Goal: Information Seeking & Learning: Learn about a topic

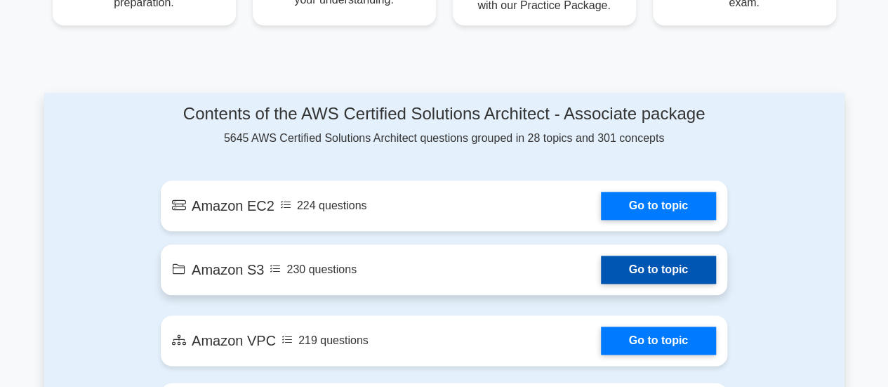
scroll to position [772, 0]
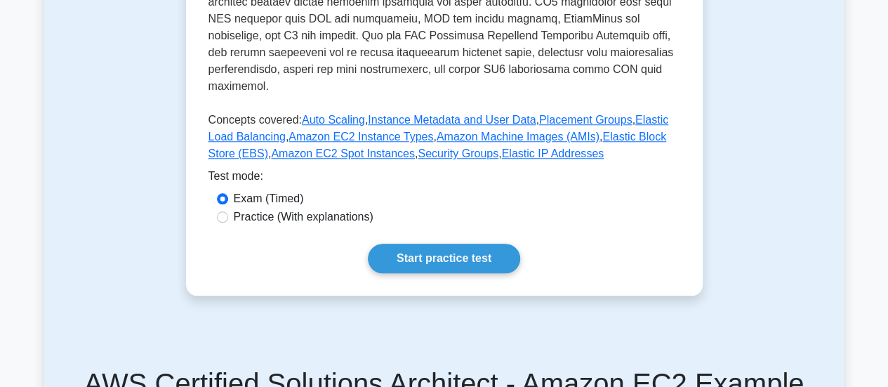
scroll to position [632, 0]
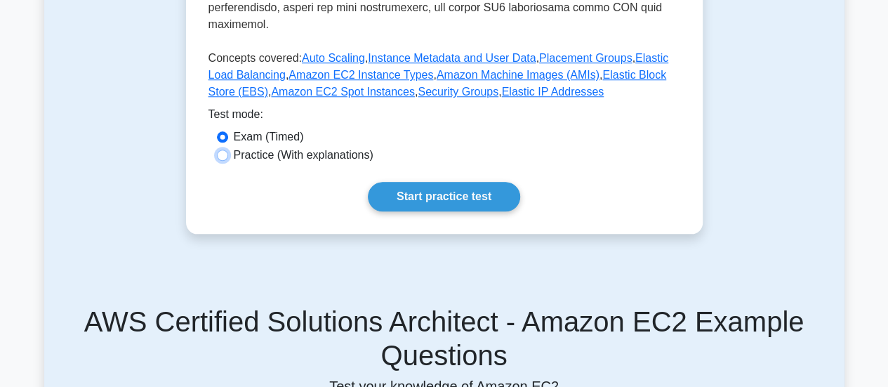
click at [227, 149] on input "Practice (With explanations)" at bounding box center [222, 154] width 11 height 11
radio input "true"
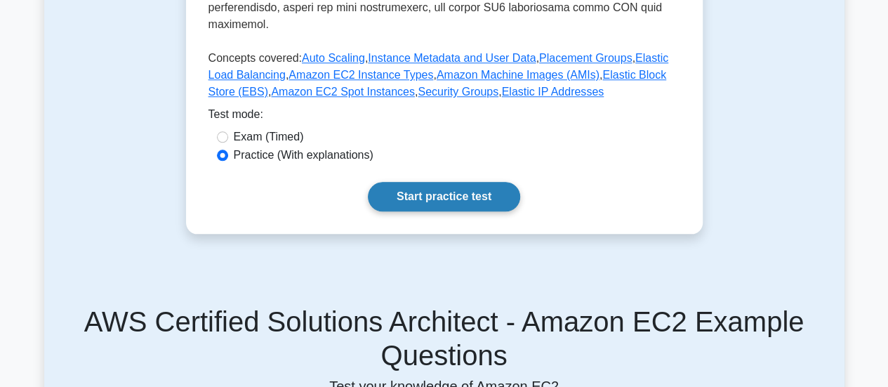
click at [403, 182] on link "Start practice test" at bounding box center [444, 196] width 152 height 29
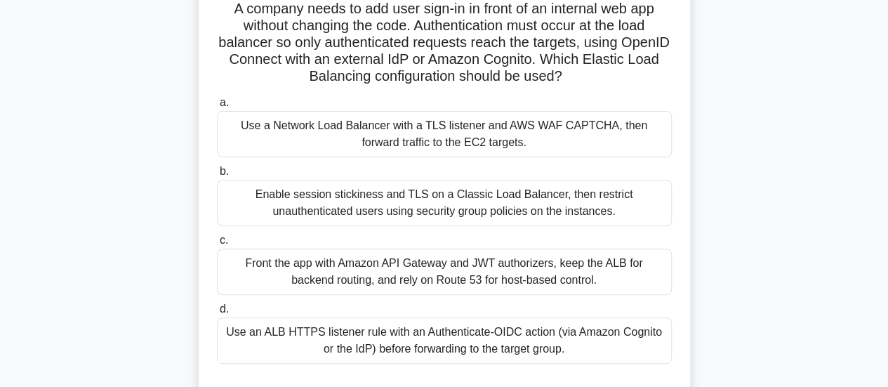
scroll to position [140, 0]
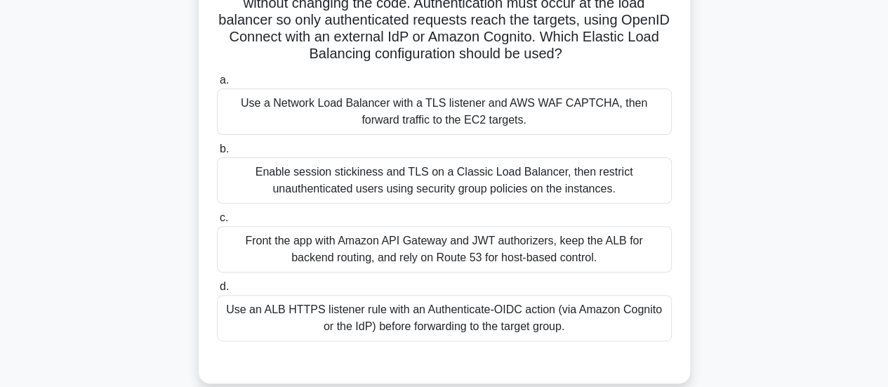
click at [399, 256] on div "Front the app with Amazon API Gateway and JWT authorizers, keep the ALB for bac…" at bounding box center [444, 249] width 455 height 46
click at [217, 222] on input "c. Front the app with Amazon API Gateway and JWT authorizers, keep the ALB for …" at bounding box center [217, 217] width 0 height 9
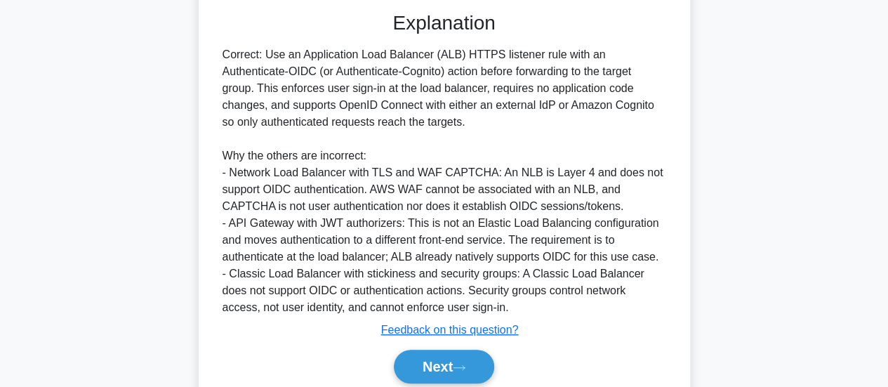
scroll to position [546, 0]
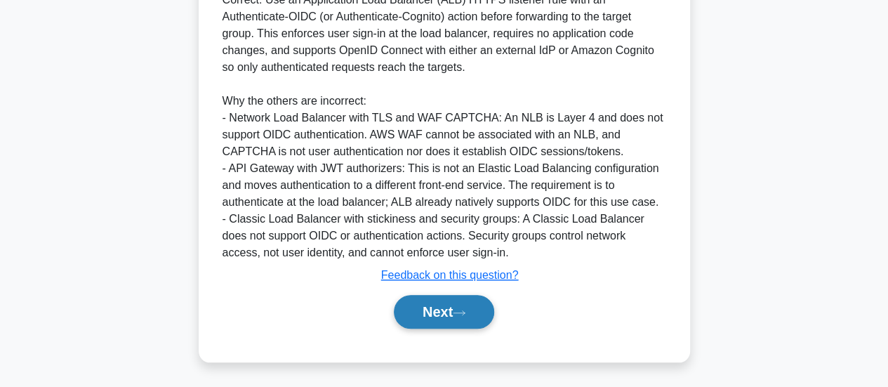
click at [451, 300] on button "Next" at bounding box center [444, 312] width 100 height 34
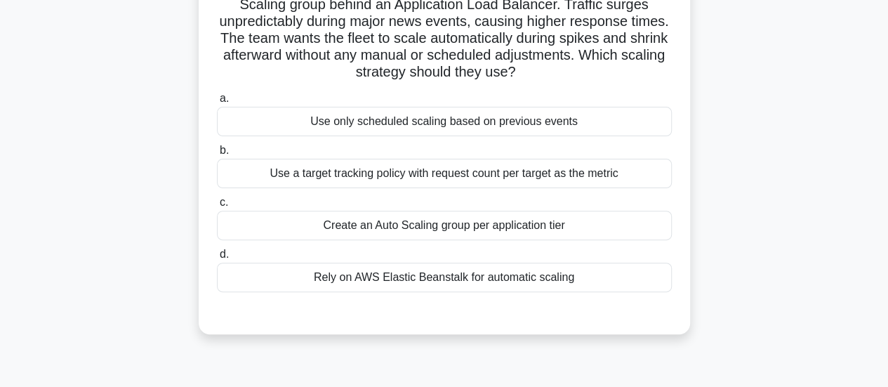
scroll to position [161, 0]
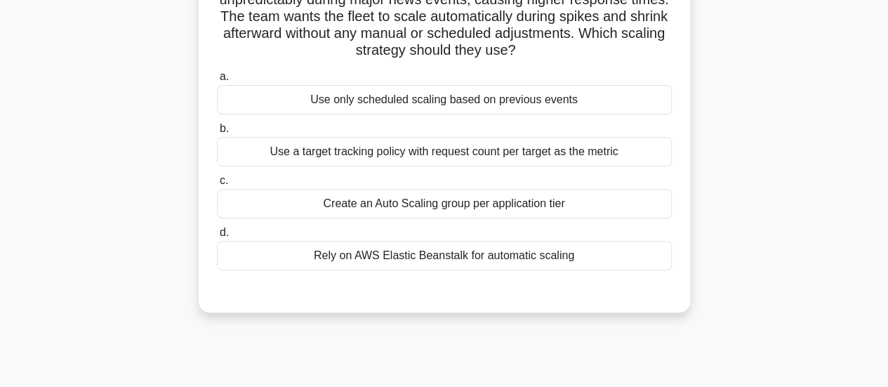
click at [642, 206] on div "Create an Auto Scaling group per application tier" at bounding box center [444, 203] width 455 height 29
click at [217, 185] on input "c. Create an Auto Scaling group per application tier" at bounding box center [217, 180] width 0 height 9
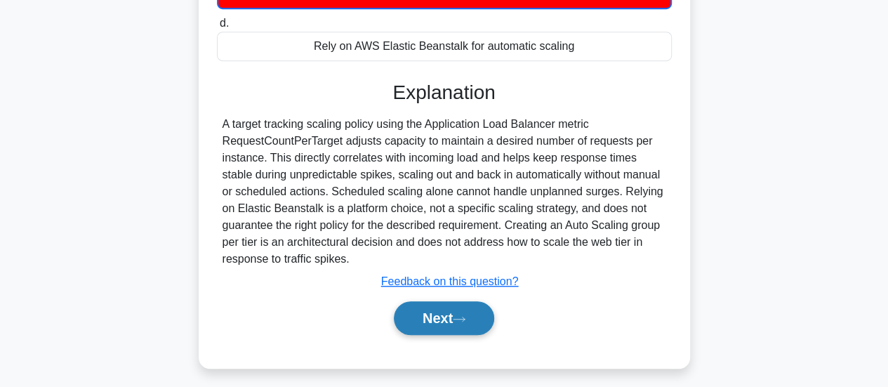
scroll to position [378, 0]
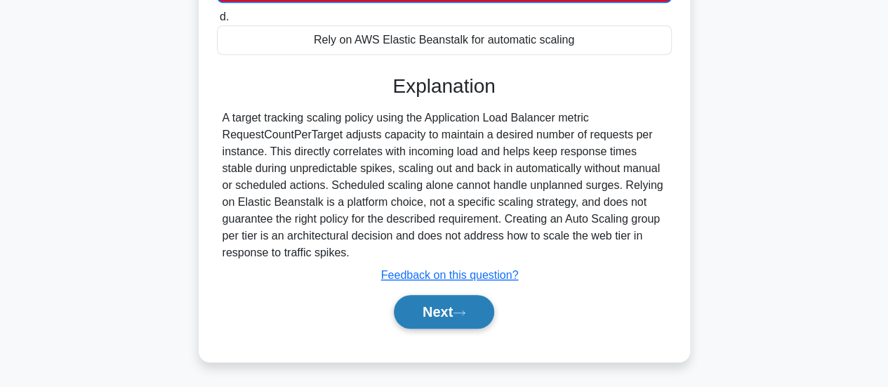
click at [473, 304] on button "Next" at bounding box center [444, 312] width 100 height 34
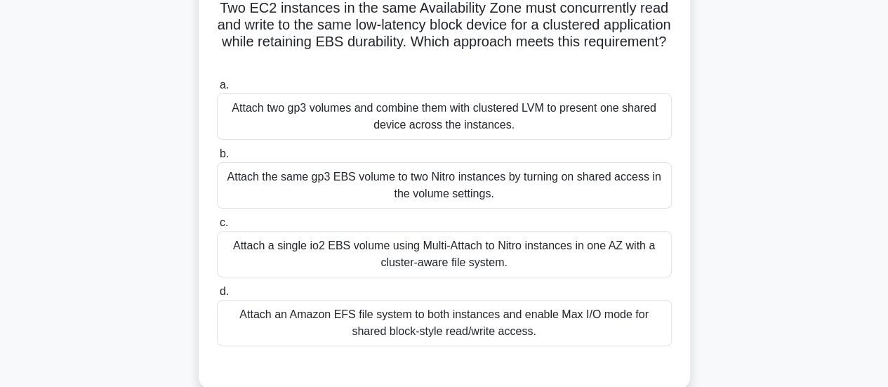
scroll to position [140, 0]
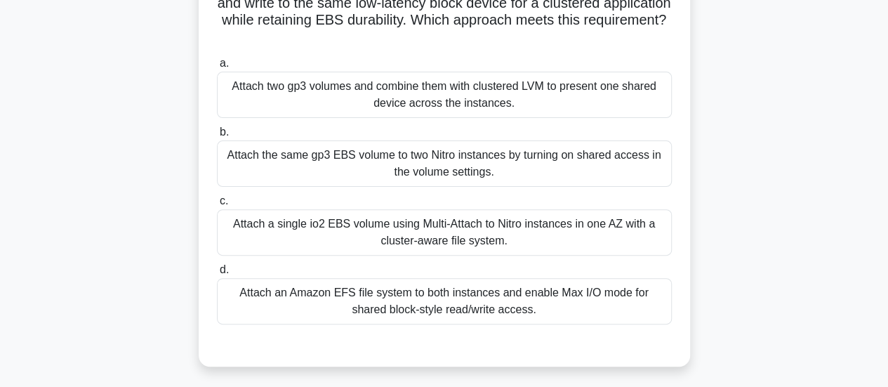
click at [418, 107] on div "Attach two gp3 volumes and combine them with clustered LVM to present one share…" at bounding box center [444, 95] width 455 height 46
click at [217, 68] on input "a. Attach two gp3 volumes and combine them with clustered LVM to present one sh…" at bounding box center [217, 63] width 0 height 9
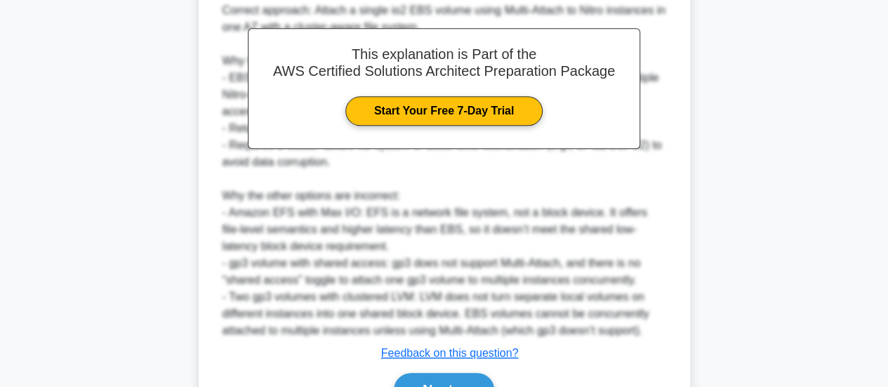
scroll to position [580, 0]
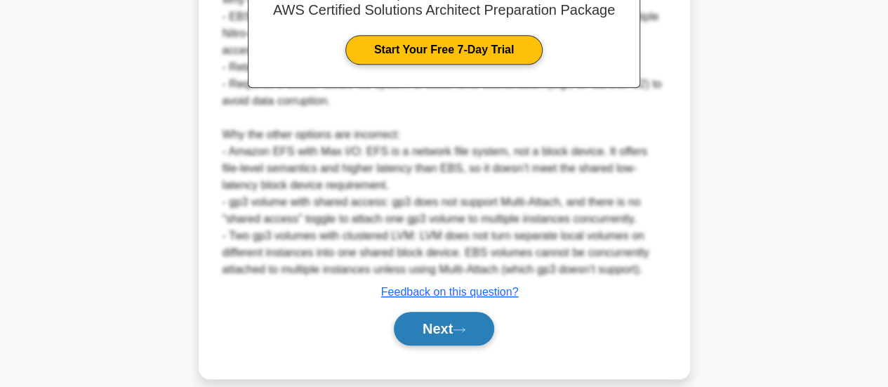
click at [481, 312] on button "Next" at bounding box center [444, 329] width 100 height 34
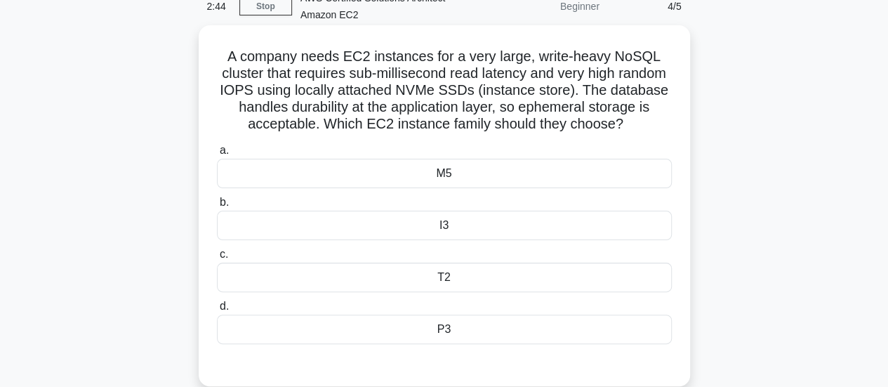
scroll to position [140, 0]
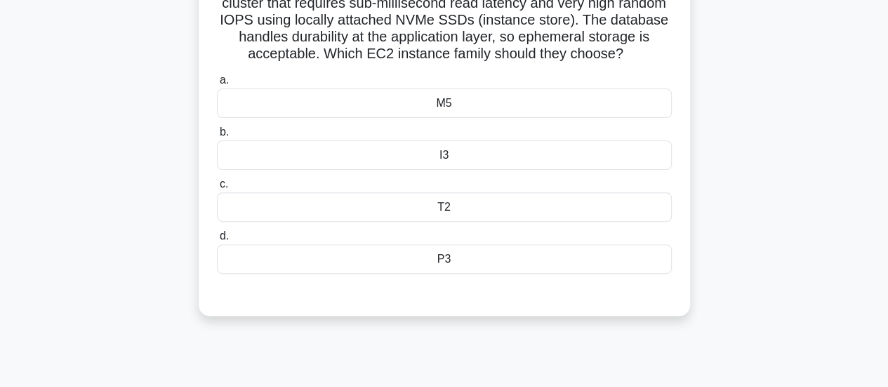
click at [561, 118] on div "M5" at bounding box center [444, 102] width 455 height 29
click at [217, 85] on input "a. M5" at bounding box center [217, 80] width 0 height 9
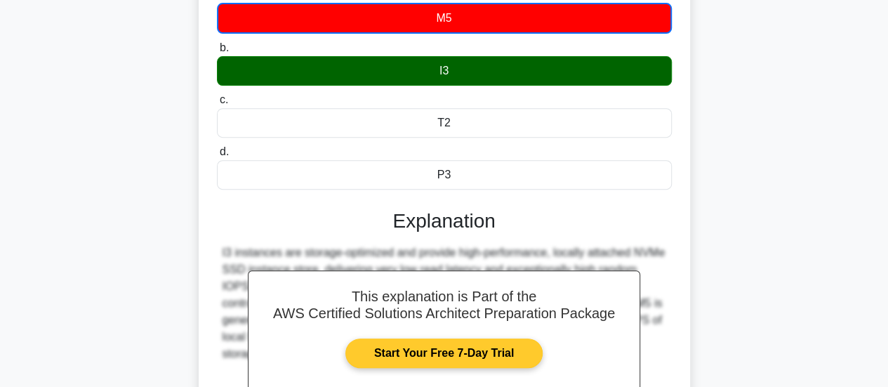
scroll to position [394, 0]
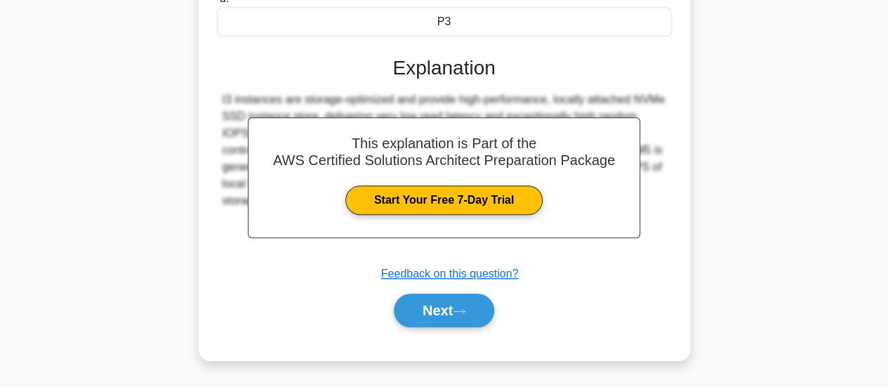
click at [469, 333] on div "a. M5 b. I3 c. d." at bounding box center [443, 87] width 457 height 514
click at [465, 310] on icon at bounding box center [459, 311] width 13 height 8
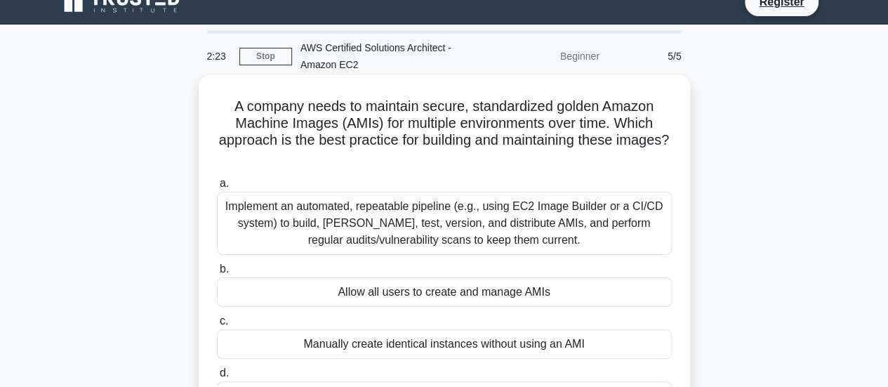
scroll to position [91, 0]
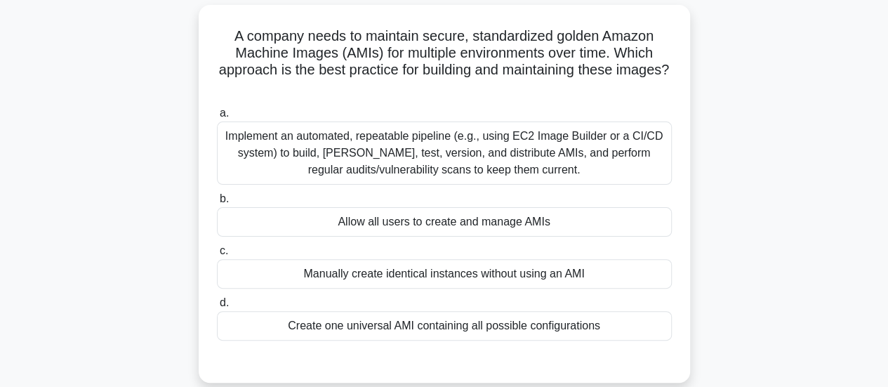
click at [407, 155] on div "Implement an automated, repeatable pipeline (e.g., using EC2 Image Builder or a…" at bounding box center [444, 152] width 455 height 63
click at [217, 118] on input "a. Implement an automated, repeatable pipeline (e.g., using EC2 Image Builder o…" at bounding box center [217, 113] width 0 height 9
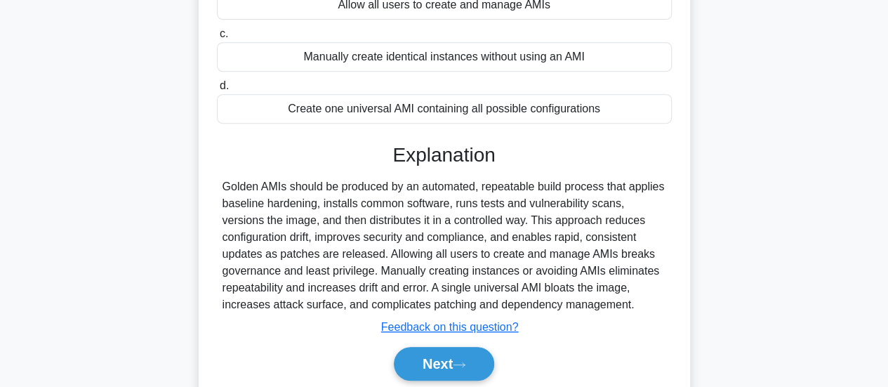
scroll to position [371, 0]
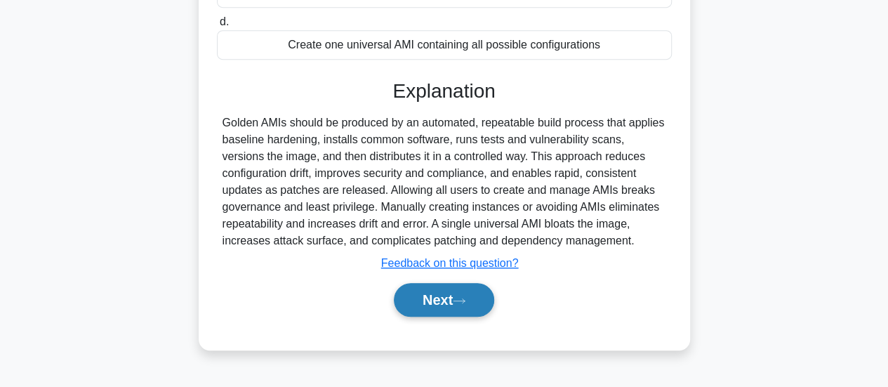
click at [459, 297] on icon at bounding box center [459, 301] width 13 height 8
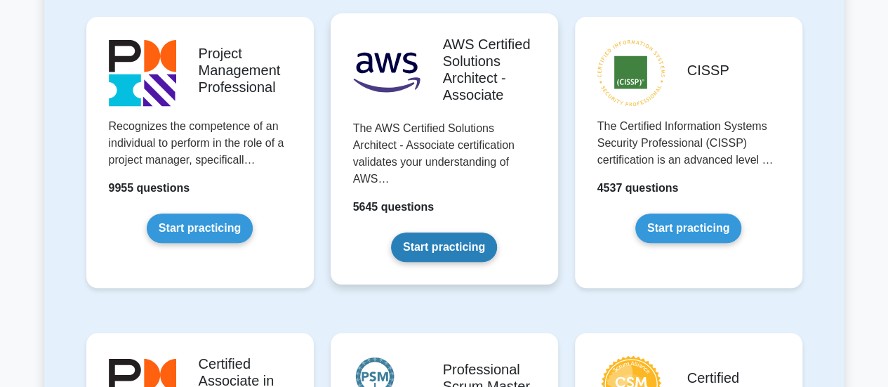
scroll to position [281, 0]
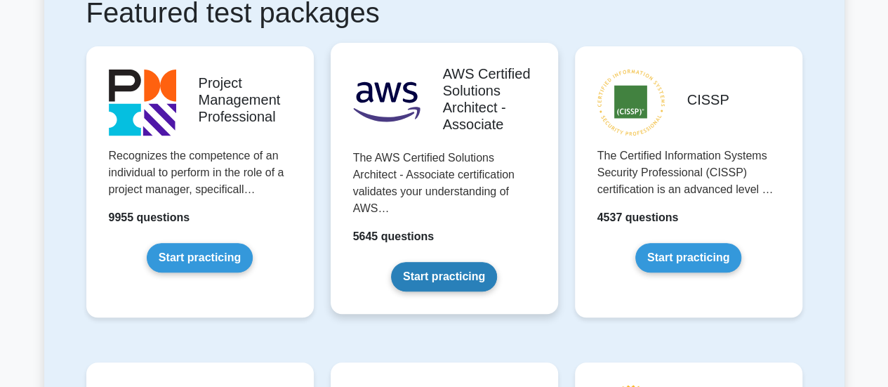
click at [463, 281] on link "Start practicing" at bounding box center [444, 276] width 106 height 29
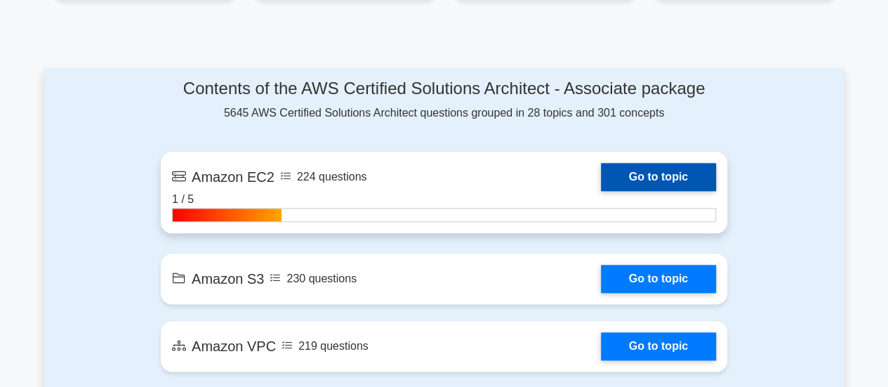
scroll to position [772, 0]
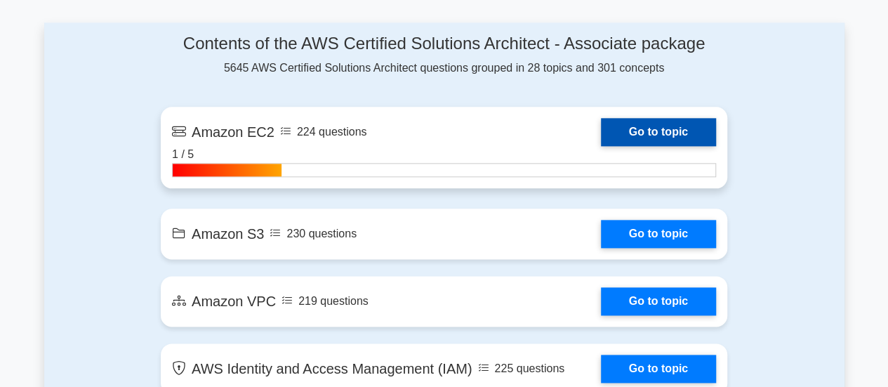
click at [669, 136] on link "Go to topic" at bounding box center [658, 132] width 115 height 28
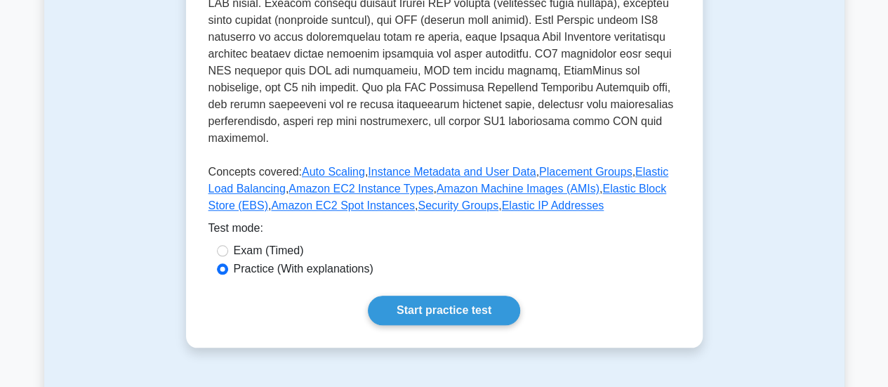
scroll to position [561, 0]
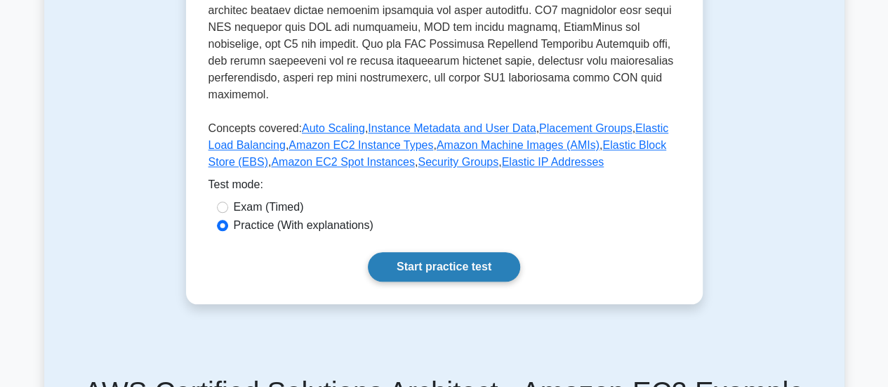
click at [476, 252] on link "Start practice test" at bounding box center [444, 266] width 152 height 29
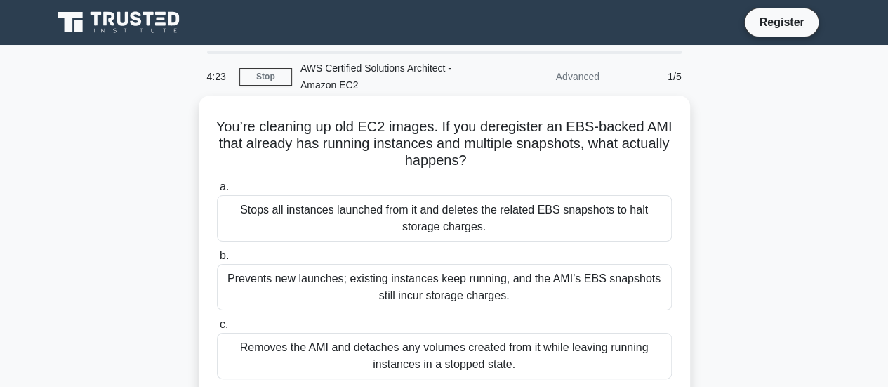
scroll to position [140, 0]
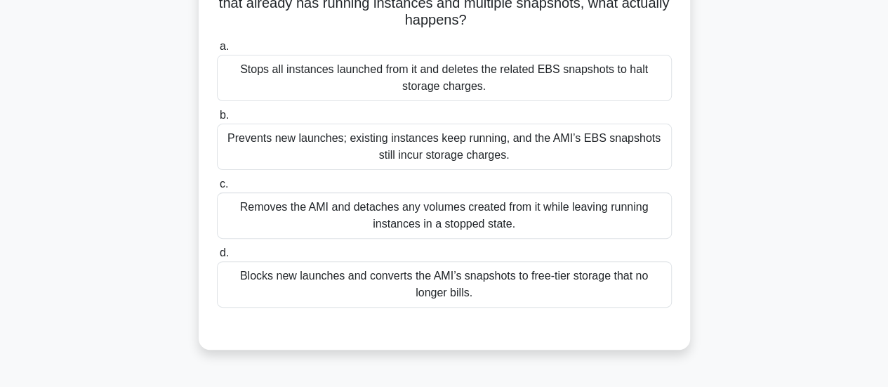
click at [557, 213] on div "Removes the AMI and detaches any volumes created from it while leaving running …" at bounding box center [444, 215] width 455 height 46
click at [217, 189] on input "c. Removes the AMI and detaches any volumes created from it while leaving runni…" at bounding box center [217, 184] width 0 height 9
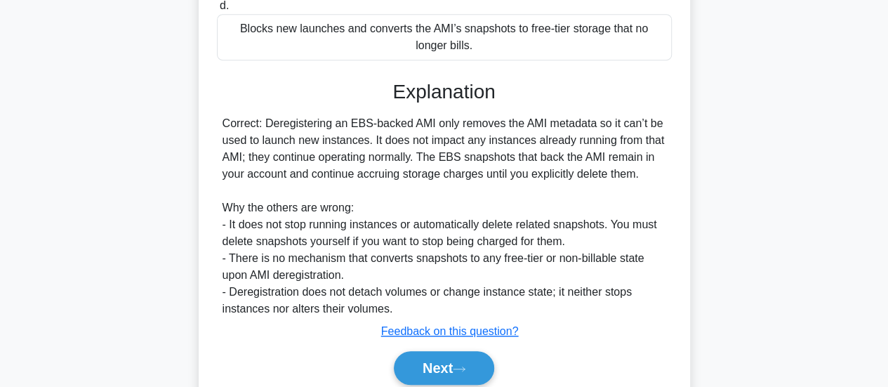
scroll to position [445, 0]
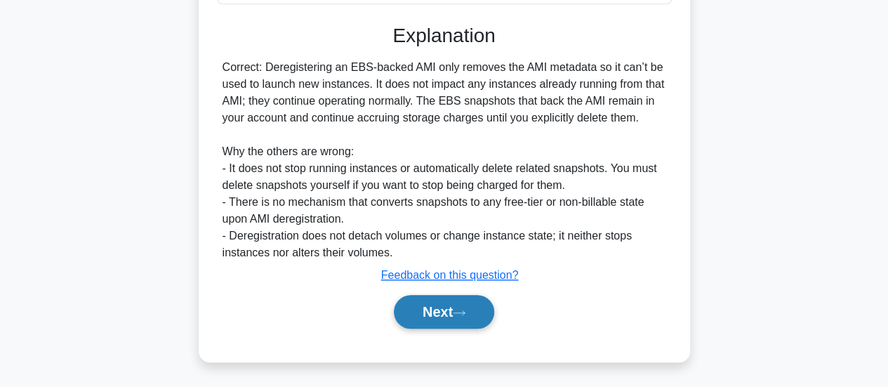
click at [465, 313] on icon at bounding box center [459, 313] width 13 height 8
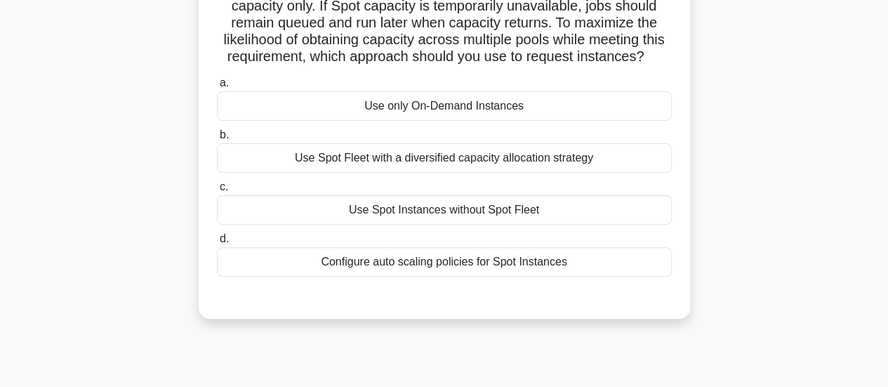
scroll to position [140, 0]
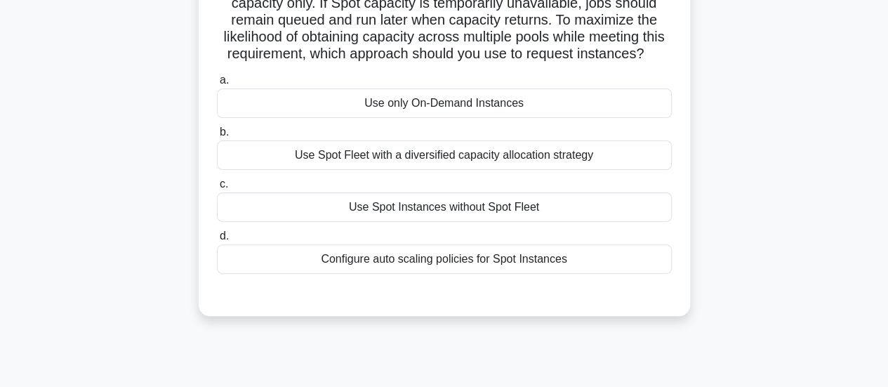
click at [382, 269] on div "Configure auto scaling policies for Spot Instances" at bounding box center [444, 258] width 455 height 29
click at [217, 241] on input "d. Configure auto scaling policies for Spot Instances" at bounding box center [217, 236] width 0 height 9
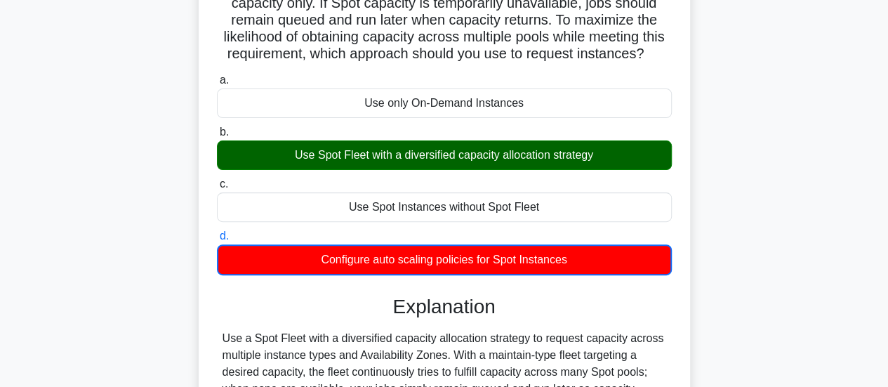
click at [599, 169] on div "Use Spot Fleet with a diversified capacity allocation strategy" at bounding box center [444, 154] width 455 height 29
click at [217, 137] on input "b. Use Spot Fleet with a diversified capacity allocation strategy" at bounding box center [217, 132] width 0 height 9
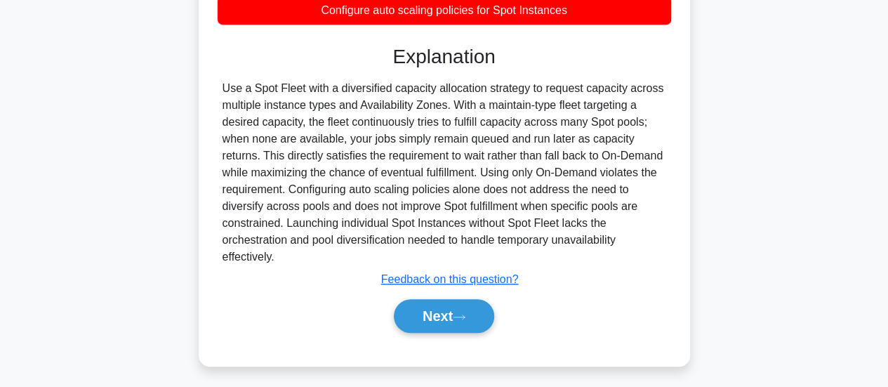
scroll to position [409, 0]
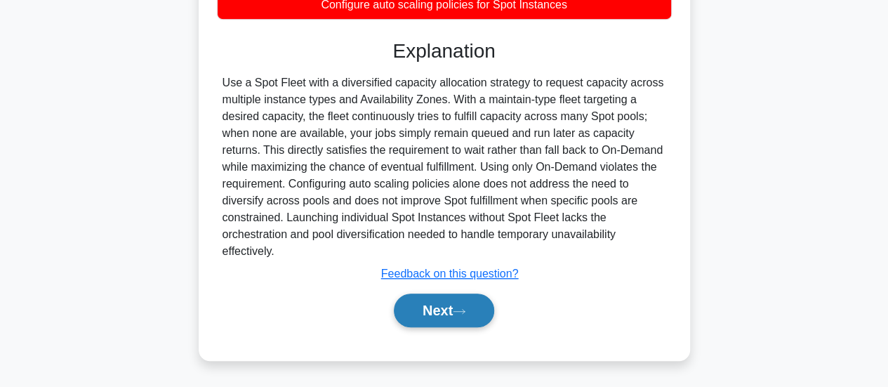
click at [465, 314] on icon at bounding box center [459, 311] width 13 height 8
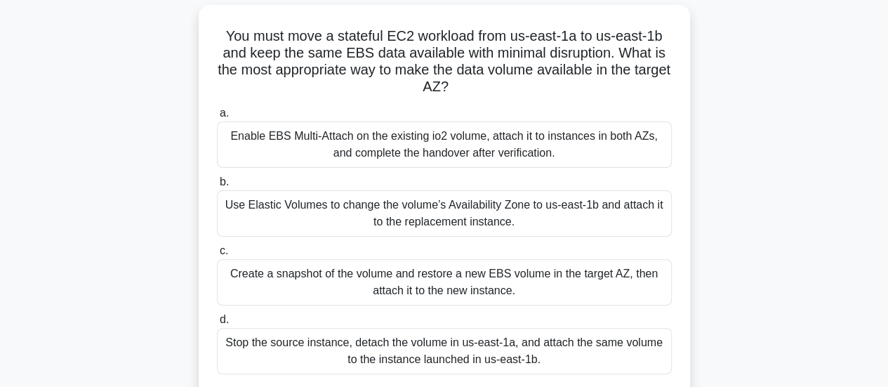
scroll to position [161, 0]
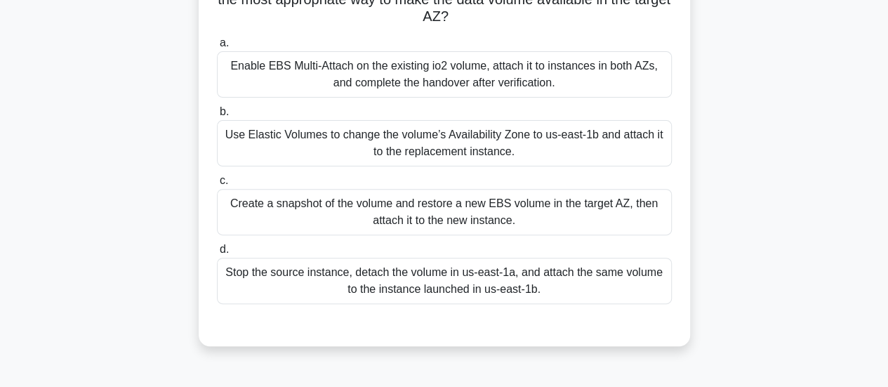
click at [529, 262] on div "Stop the source instance, detach the volume in us-east-1a, and attach the same …" at bounding box center [444, 281] width 455 height 46
click at [217, 254] on input "d. Stop the source instance, detach the volume in us-east-1a, and attach the sa…" at bounding box center [217, 249] width 0 height 9
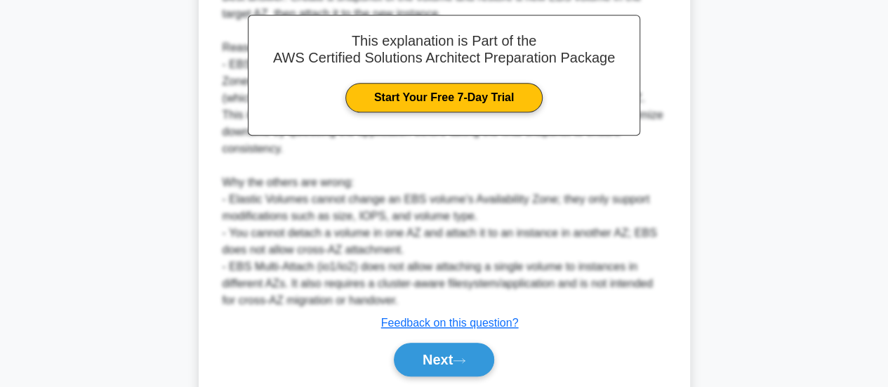
scroll to position [580, 0]
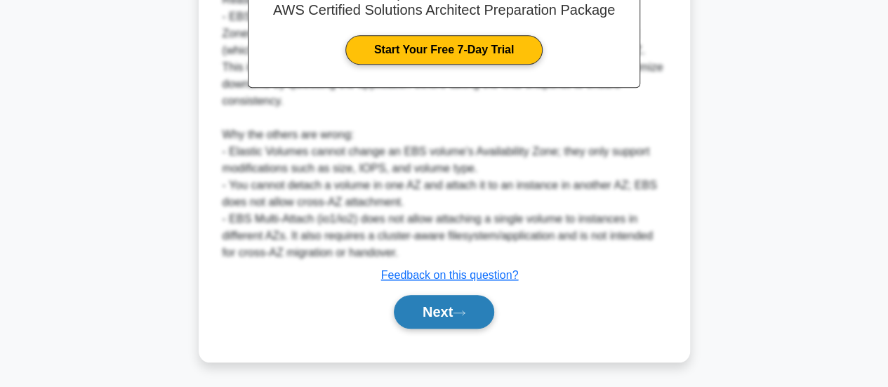
click at [481, 311] on button "Next" at bounding box center [444, 312] width 100 height 34
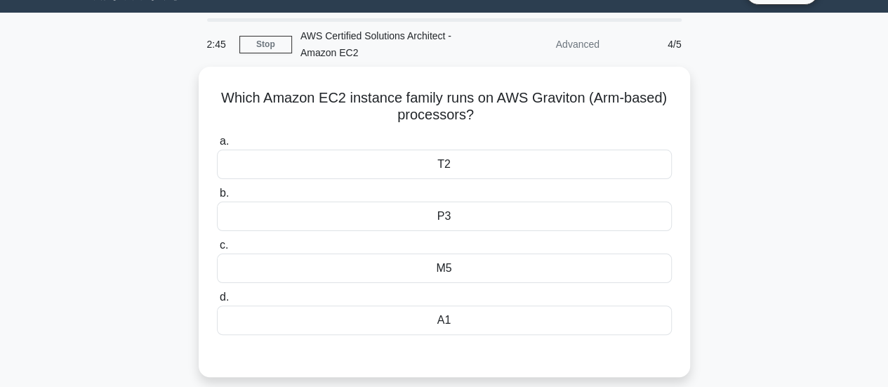
scroll to position [0, 0]
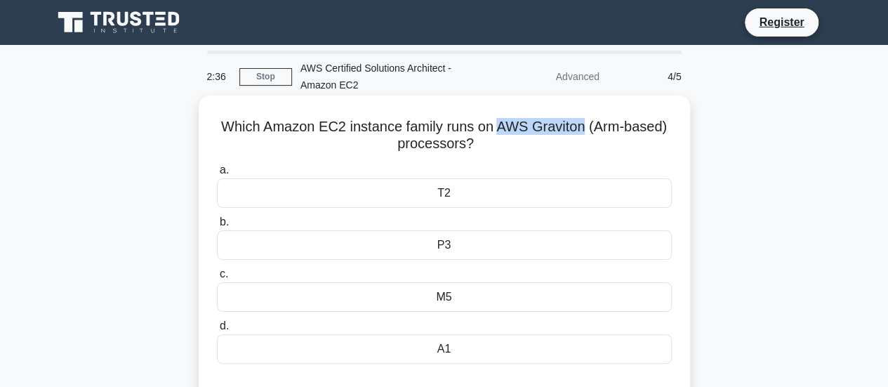
drag, startPoint x: 496, startPoint y: 128, endPoint x: 587, endPoint y: 131, distance: 91.2
click at [587, 131] on h5 "Which Amazon EC2 instance family runs on AWS Graviton (Arm-based) processors? .…" at bounding box center [443, 135] width 457 height 35
copy h5 "AWS Graviton"
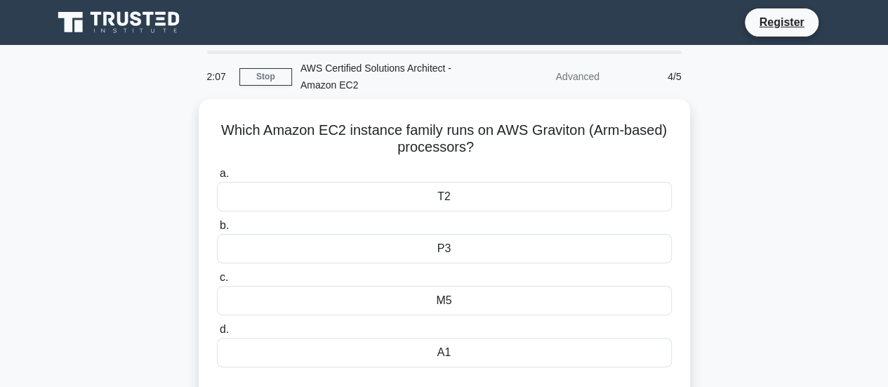
click at [771, 201] on div "Which Amazon EC2 instance family runs on AWS Graviton (Arm-based) processors? .…" at bounding box center [444, 262] width 800 height 327
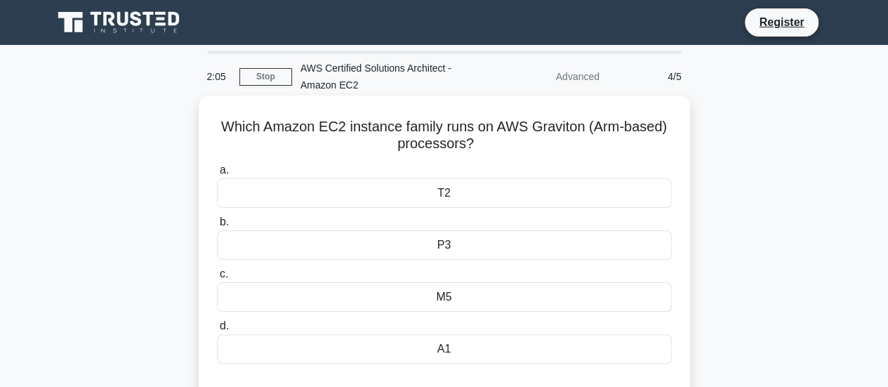
click at [519, 345] on div "A1" at bounding box center [444, 348] width 455 height 29
click at [217, 330] on input "d. A1" at bounding box center [217, 325] width 0 height 9
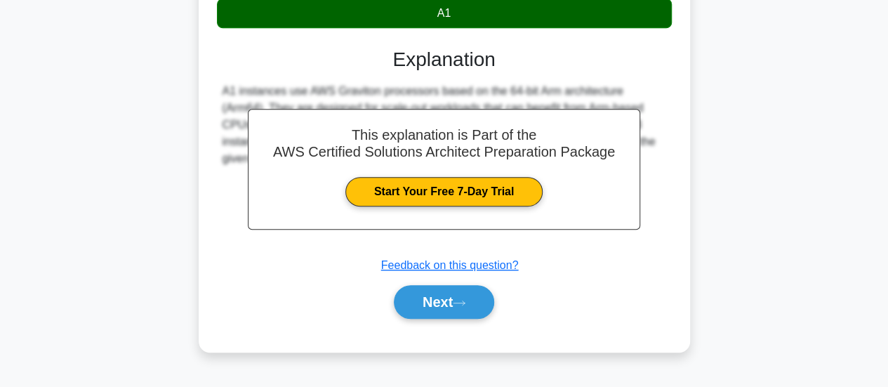
scroll to position [371, 0]
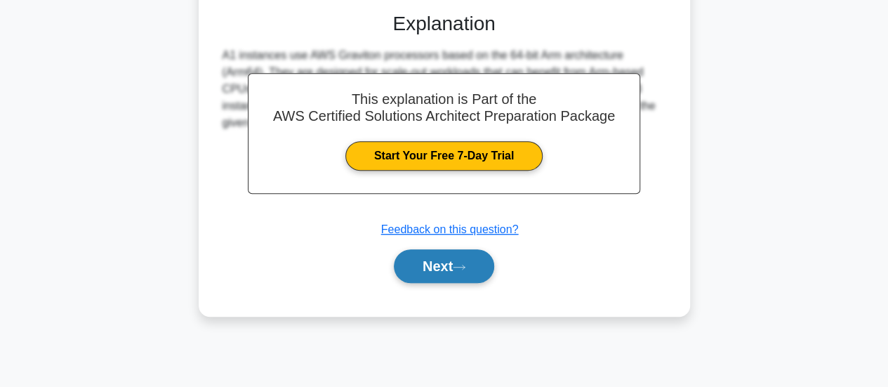
click at [445, 267] on button "Next" at bounding box center [444, 266] width 100 height 34
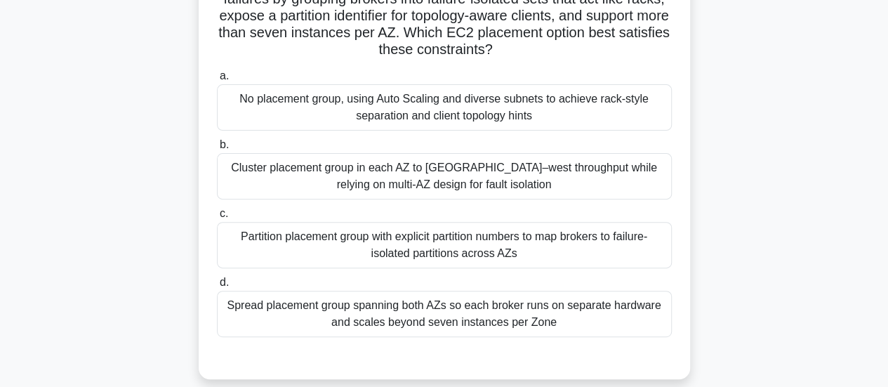
scroll to position [140, 0]
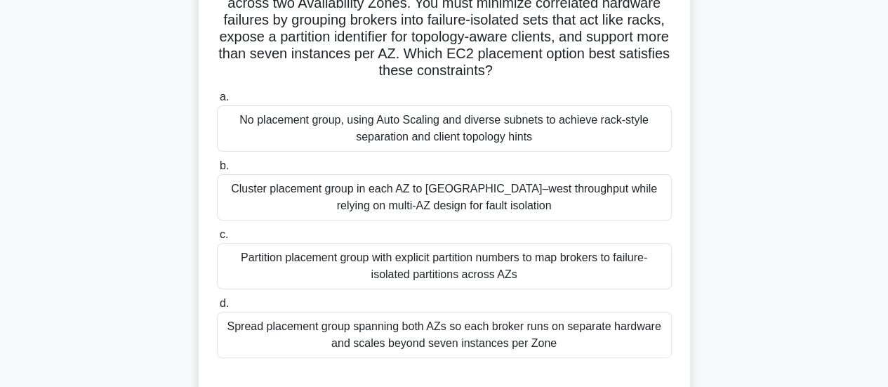
click at [637, 126] on div "No placement group, using Auto Scaling and diverse subnets to achieve rack-styl…" at bounding box center [444, 128] width 455 height 46
click at [217, 102] on input "a. No placement group, using Auto Scaling and diverse subnets to achieve rack-s…" at bounding box center [217, 97] width 0 height 9
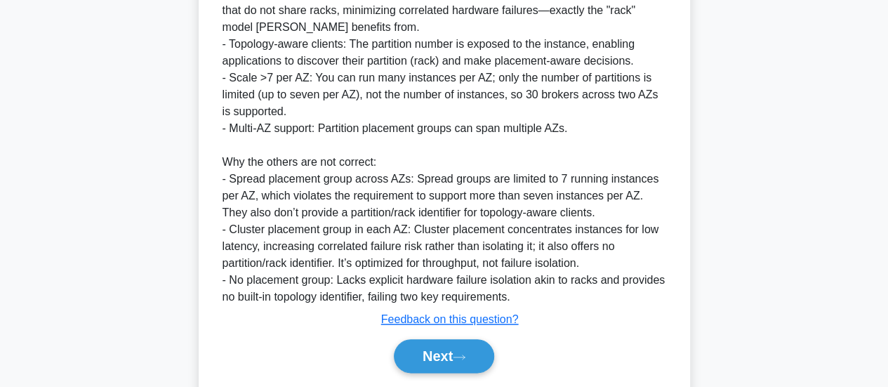
scroll to position [681, 0]
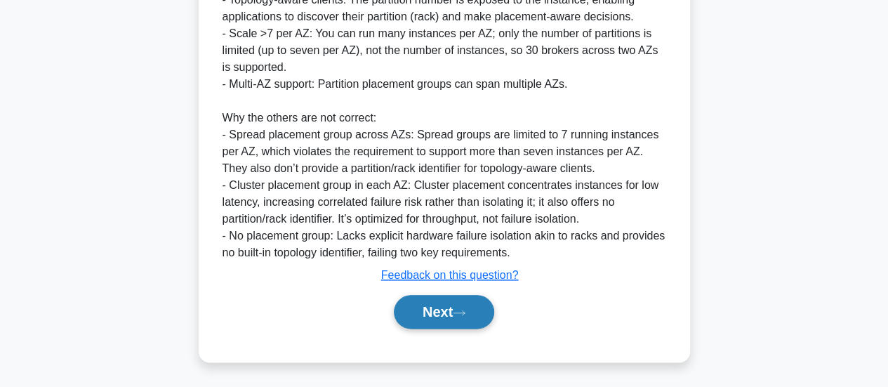
click at [468, 320] on button "Next" at bounding box center [444, 312] width 100 height 34
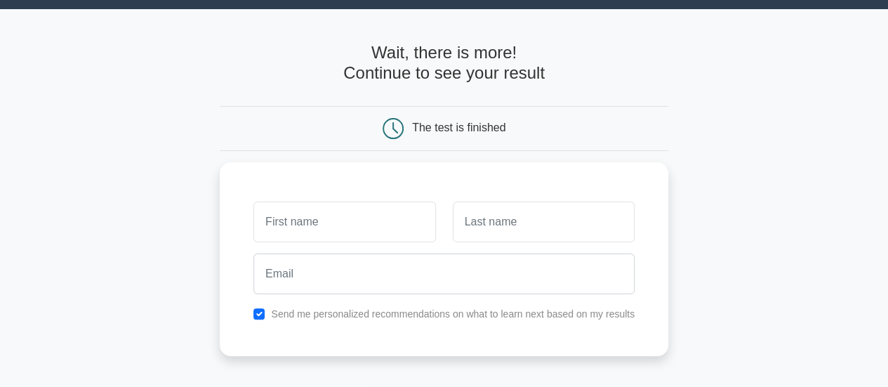
scroll to position [176, 0]
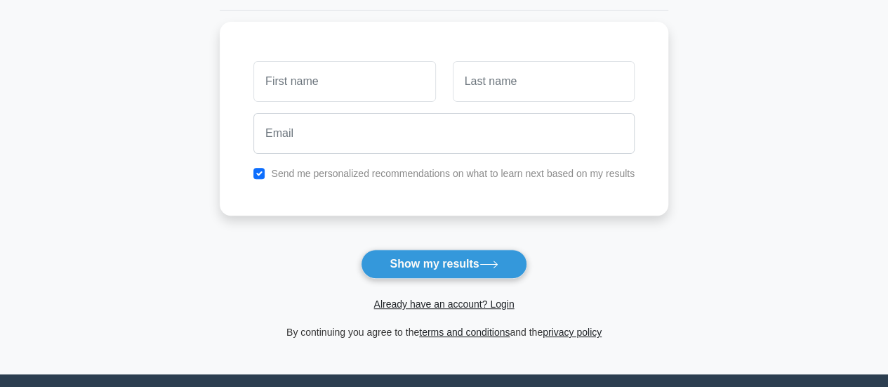
click at [507, 281] on div "Already have an account? Login" at bounding box center [444, 296] width 448 height 34
click at [500, 267] on button "Show my results" at bounding box center [444, 263] width 166 height 29
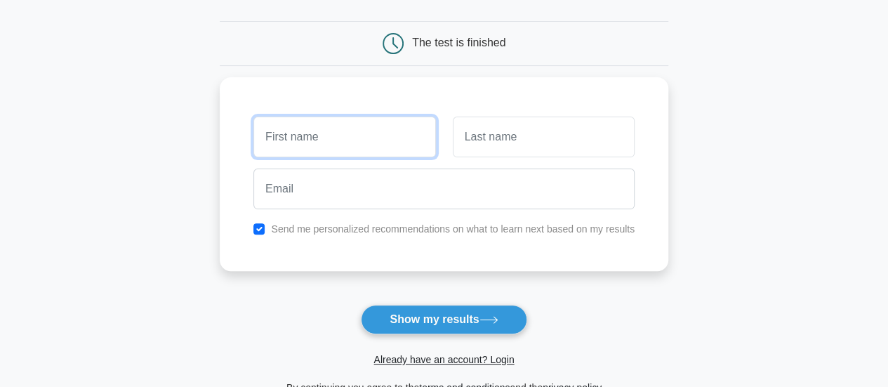
scroll to position [0, 0]
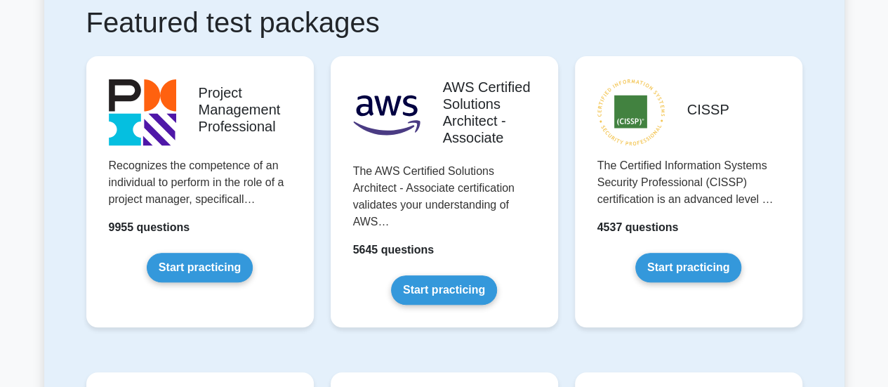
scroll to position [351, 0]
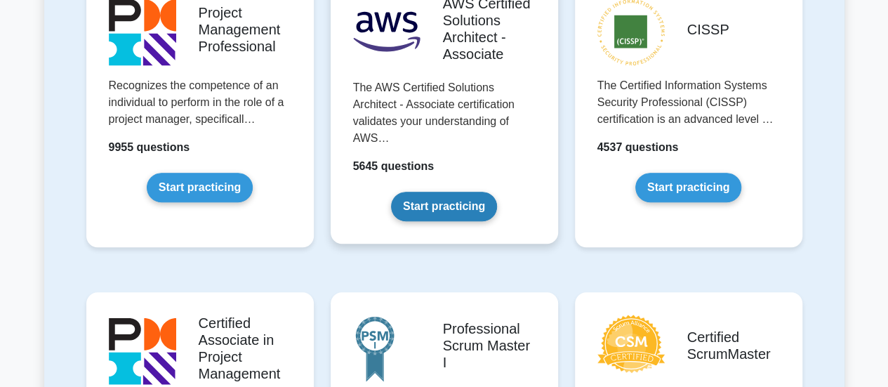
click at [444, 214] on link "Start practicing" at bounding box center [444, 206] width 106 height 29
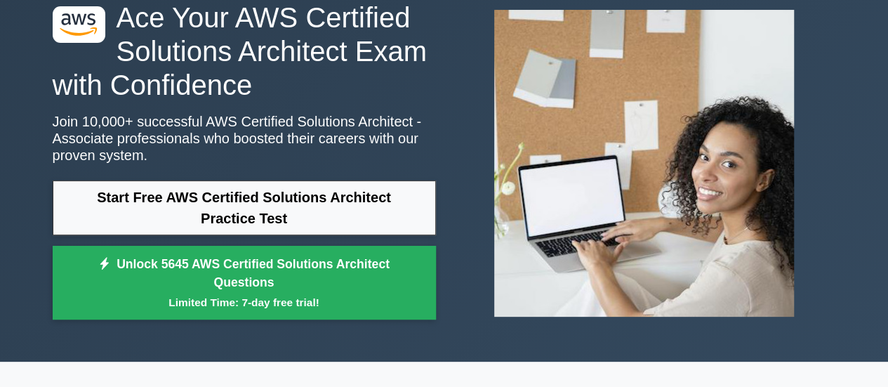
scroll to position [140, 0]
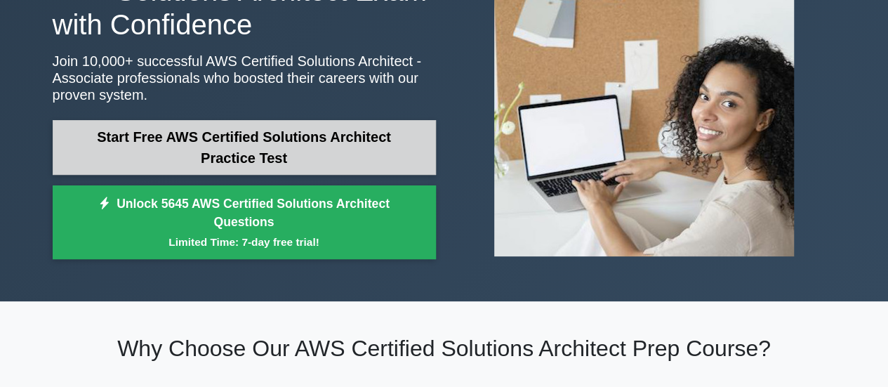
click at [353, 156] on link "Start Free AWS Certified Solutions Architect Practice Test" at bounding box center [244, 147] width 383 height 55
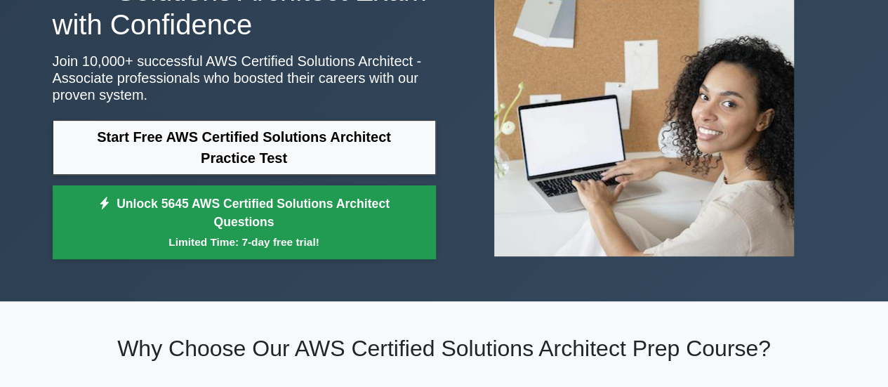
click at [267, 220] on link "Unlock 5645 AWS Certified Solutions Architect Questions Limited Time: 7-day fre…" at bounding box center [244, 222] width 383 height 74
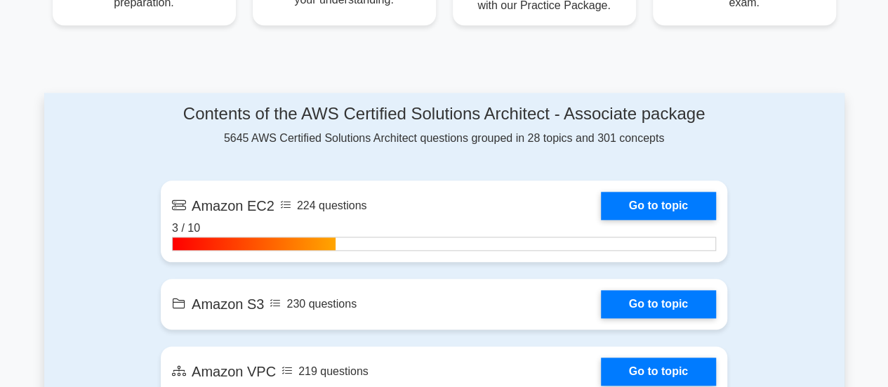
scroll to position [842, 0]
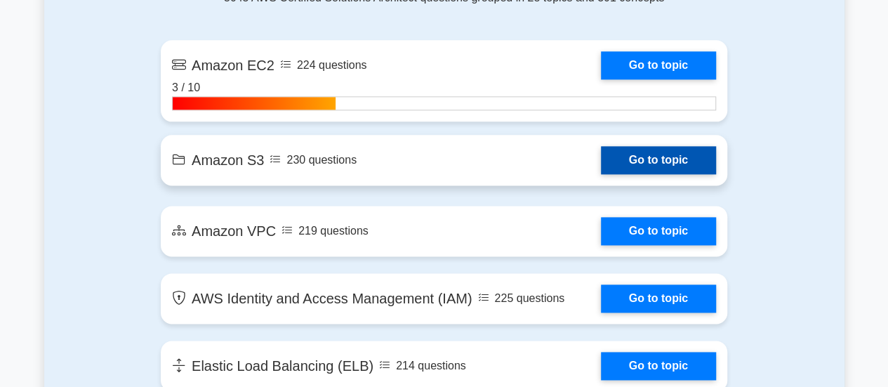
click at [613, 169] on link "Go to topic" at bounding box center [658, 160] width 115 height 28
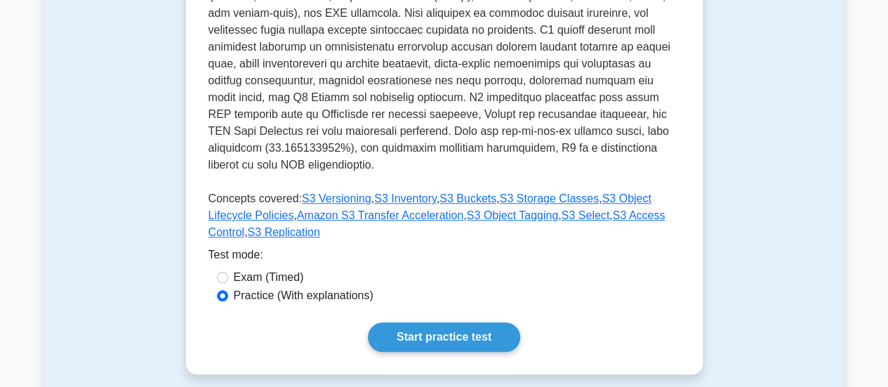
scroll to position [702, 0]
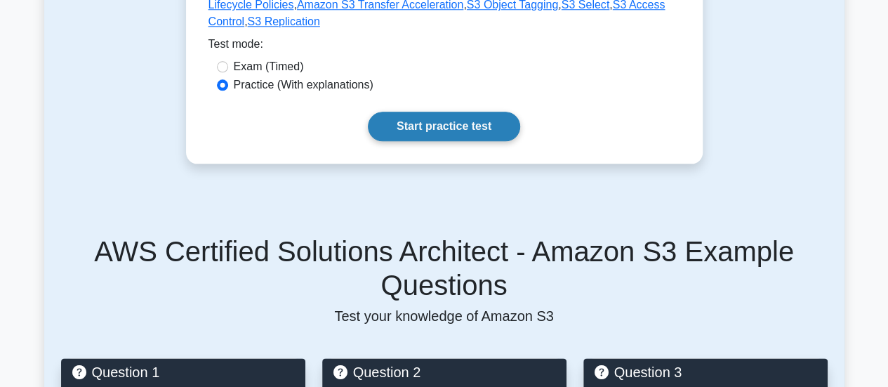
click at [393, 115] on link "Start practice test" at bounding box center [444, 126] width 152 height 29
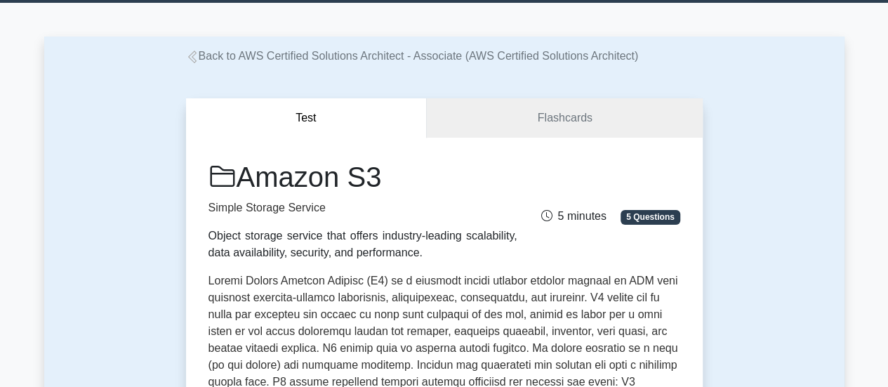
scroll to position [0, 0]
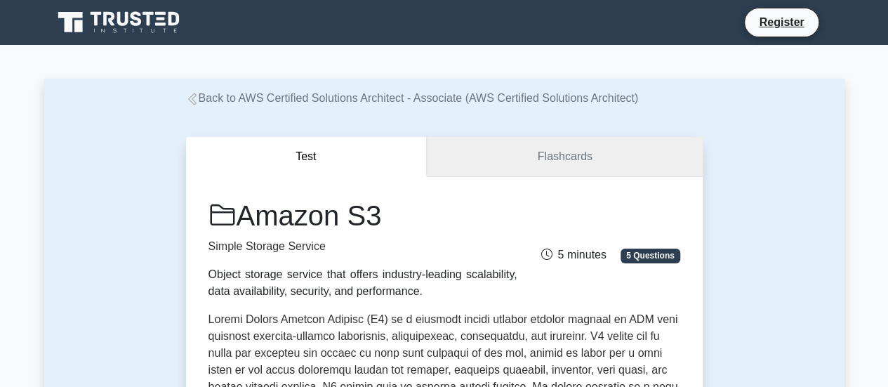
click at [644, 166] on link "Flashcards" at bounding box center [564, 157] width 275 height 40
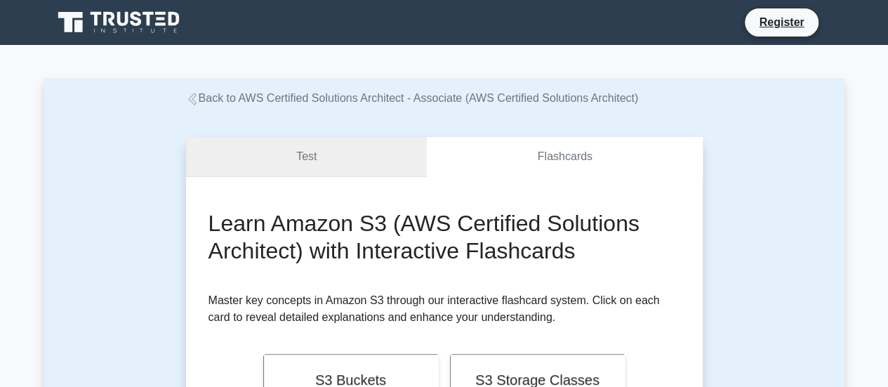
click at [399, 169] on link "Test" at bounding box center [306, 157] width 241 height 40
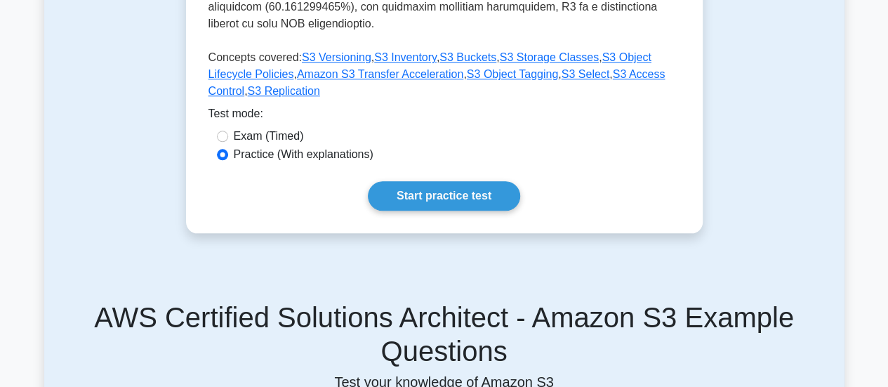
scroll to position [846, 0]
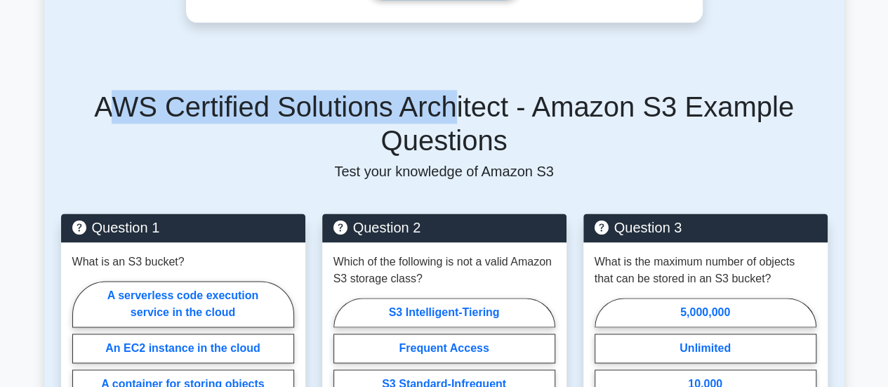
drag, startPoint x: 198, startPoint y: 83, endPoint x: 451, endPoint y: 92, distance: 253.4
click at [451, 92] on h5 "AWS Certified Solutions Architect - Amazon S3 Example Questions" at bounding box center [444, 123] width 766 height 67
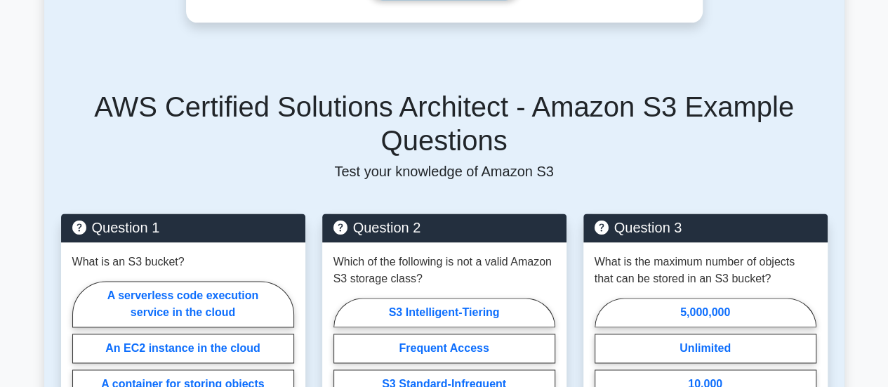
click at [77, 107] on h5 "AWS Certified Solutions Architect - Amazon S3 Example Questions" at bounding box center [444, 123] width 766 height 67
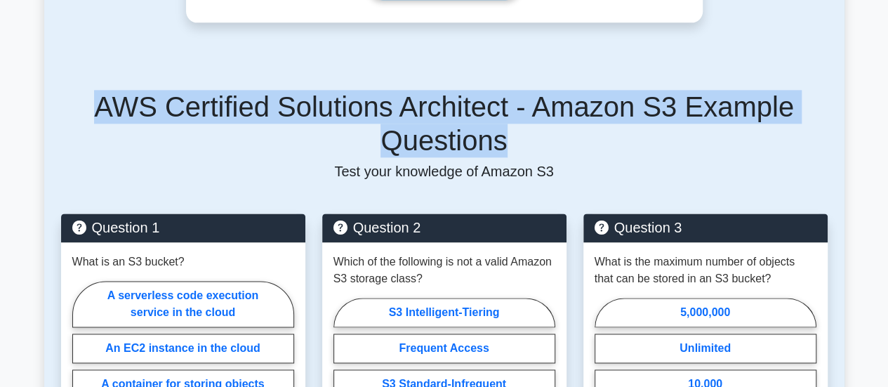
drag, startPoint x: 108, startPoint y: 89, endPoint x: 568, endPoint y: 115, distance: 461.0
click at [568, 115] on h5 "AWS Certified Solutions Architect - Amazon S3 Example Questions" at bounding box center [444, 123] width 766 height 67
click at [571, 134] on h5 "AWS Certified Solutions Architect - Amazon S3 Example Questions" at bounding box center [444, 123] width 766 height 67
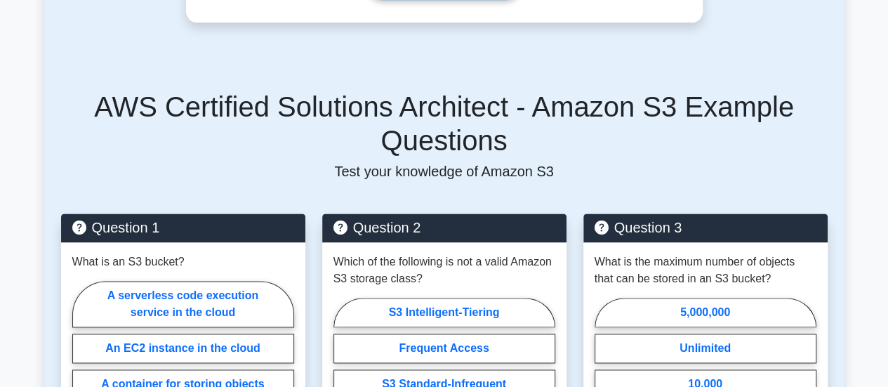
click at [352, 163] on p "Test your knowledge of Amazon S3" at bounding box center [444, 171] width 766 height 17
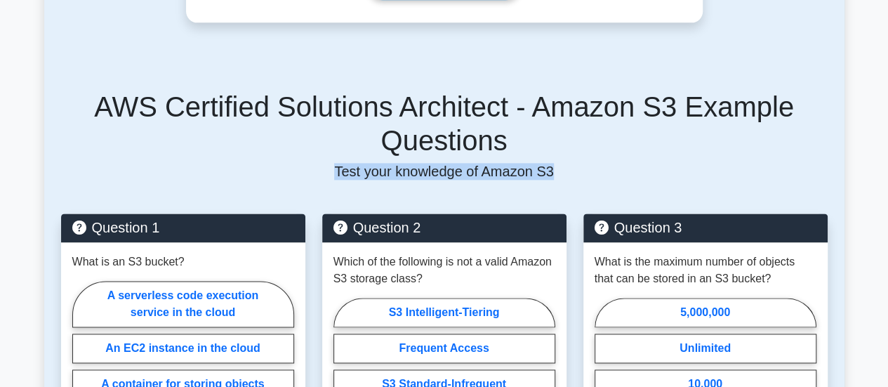
drag, startPoint x: 340, startPoint y: 156, endPoint x: 549, endPoint y: 151, distance: 209.2
click at [549, 163] on p "Test your knowledge of Amazon S3" at bounding box center [444, 171] width 766 height 17
click at [556, 163] on p "Test your knowledge of Amazon S3" at bounding box center [444, 171] width 766 height 17
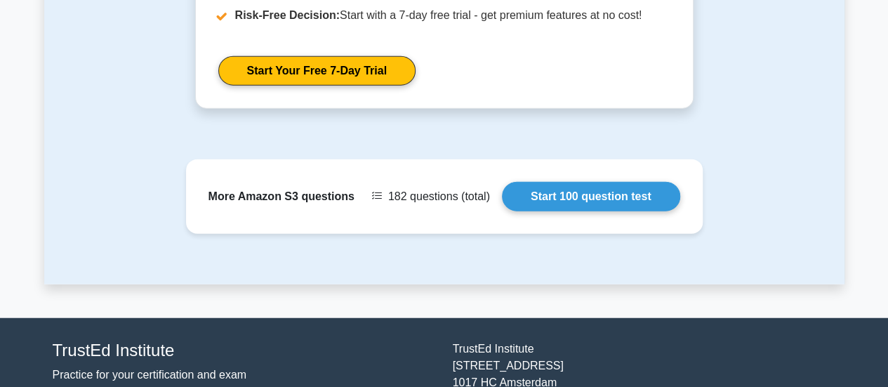
scroll to position [1688, 0]
